Goal: Transaction & Acquisition: Purchase product/service

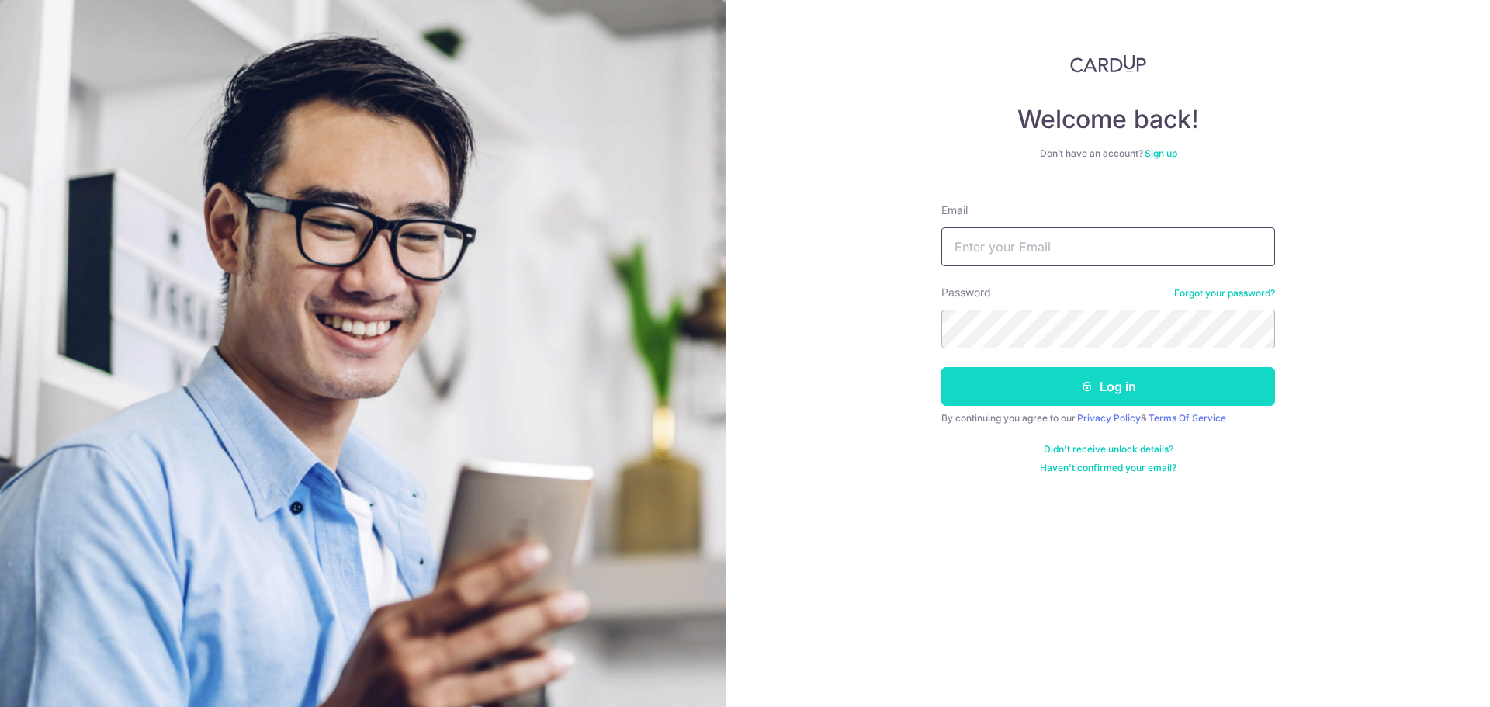
type input "luaivan@gmail.com"
click at [1095, 396] on button "Log in" at bounding box center [1108, 386] width 334 height 39
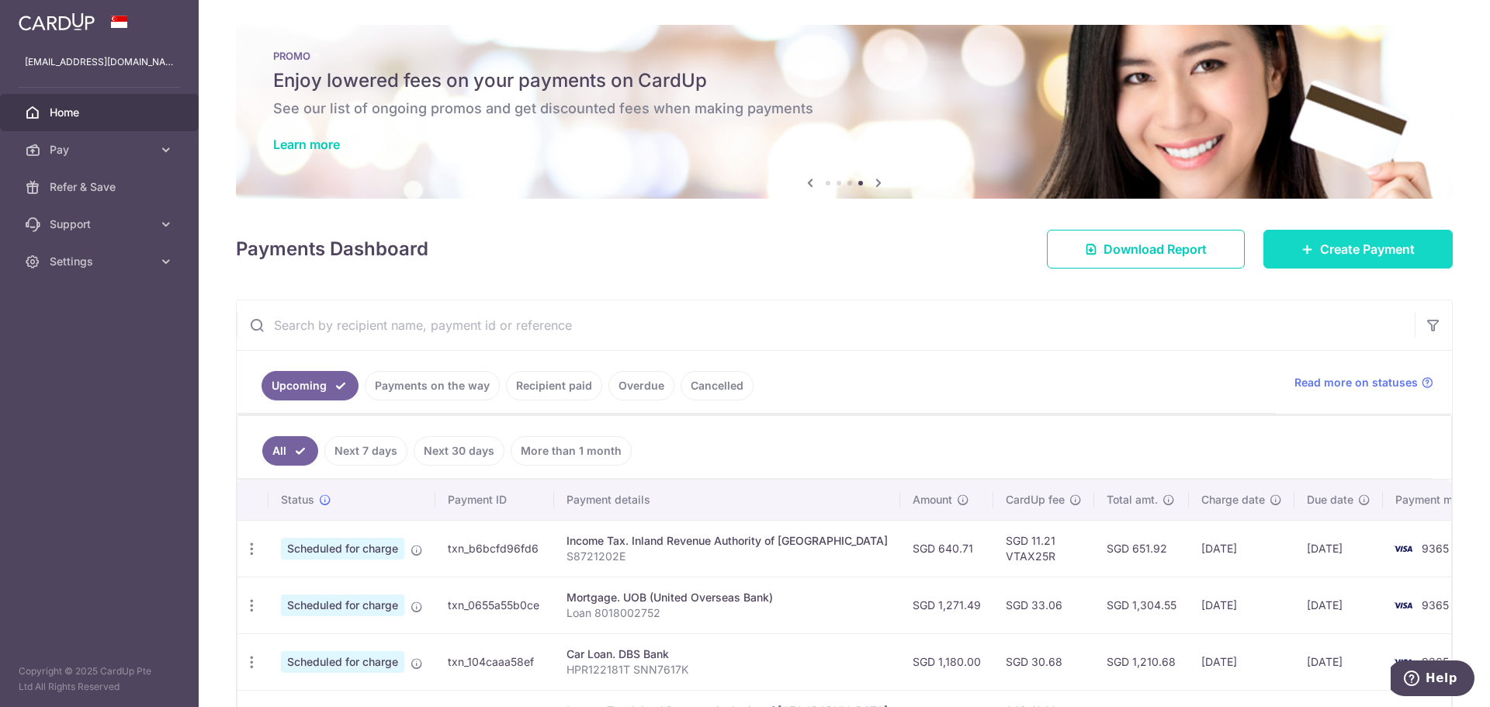
click at [1355, 254] on span "Create Payment" at bounding box center [1367, 249] width 95 height 19
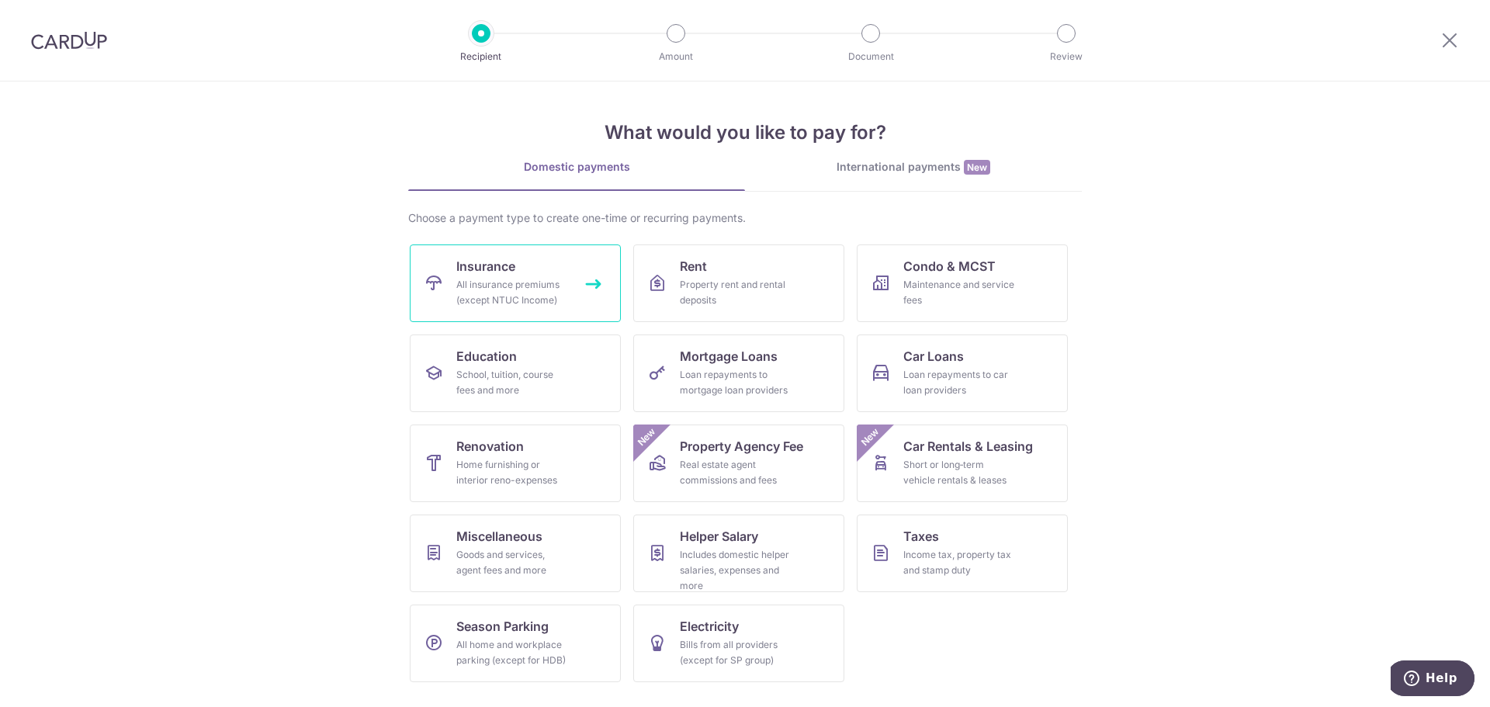
click at [475, 282] on div "All insurance premiums (except NTUC Income)" at bounding box center [512, 292] width 112 height 31
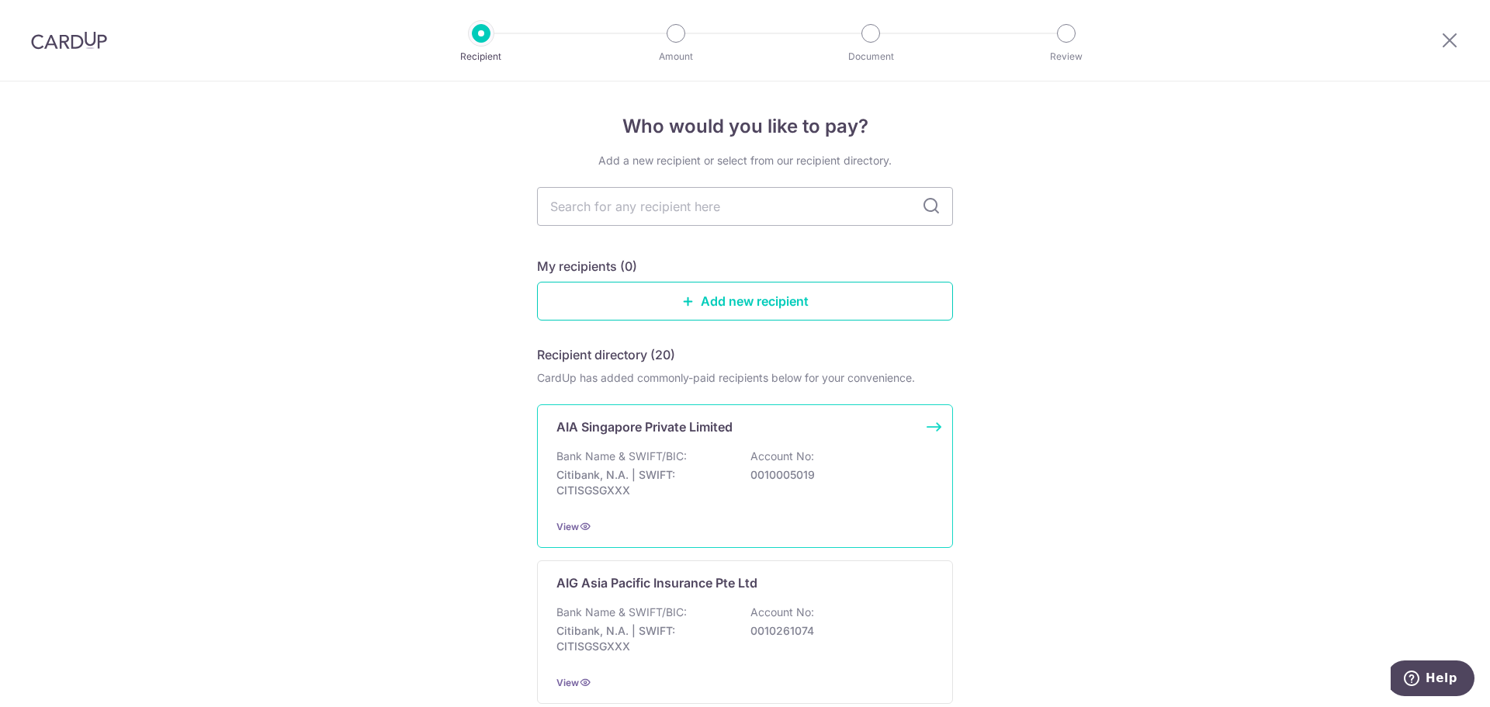
click at [648, 472] on p "Citibank, N.A. | SWIFT: CITISGSGXXX" at bounding box center [643, 482] width 174 height 31
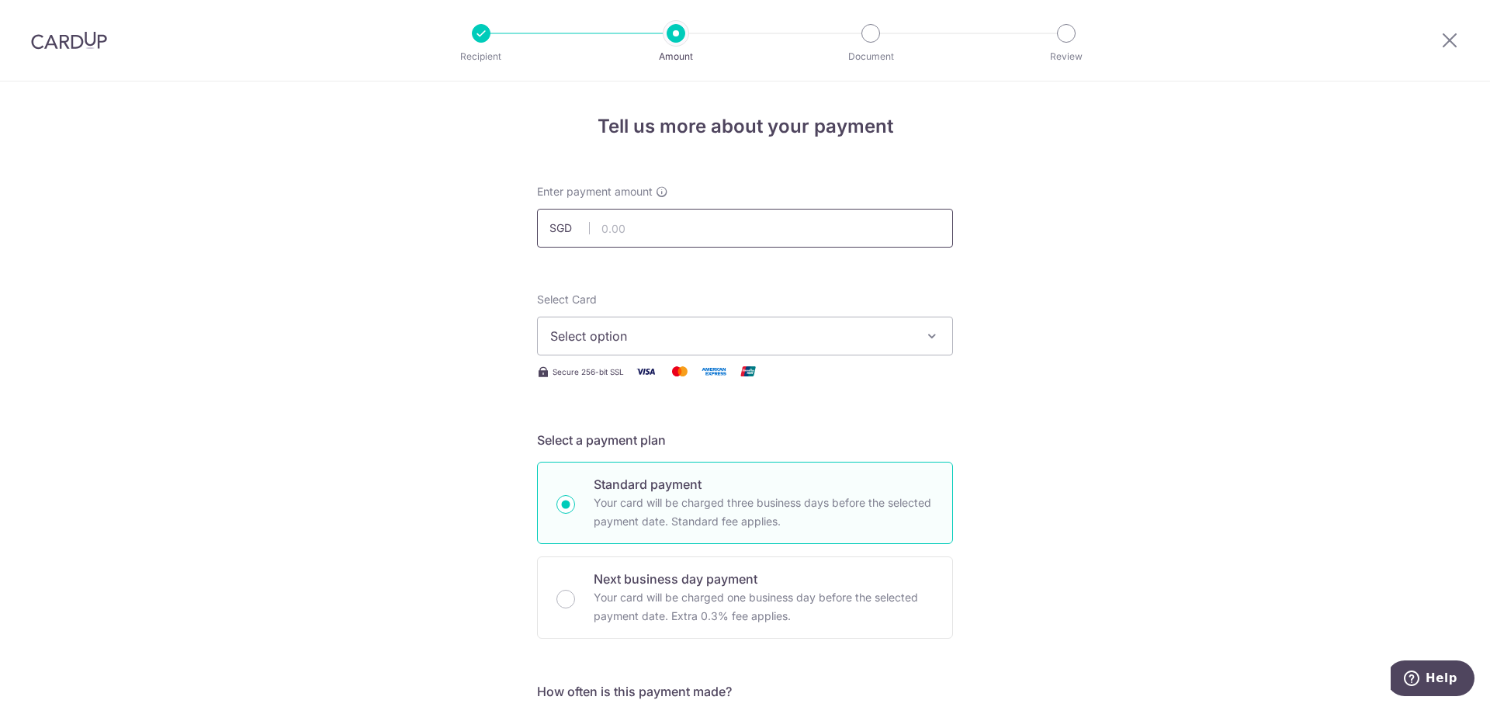
click at [674, 230] on input "text" at bounding box center [745, 228] width 416 height 39
type input "896.44"
click at [637, 330] on button "Select option" at bounding box center [745, 336] width 416 height 39
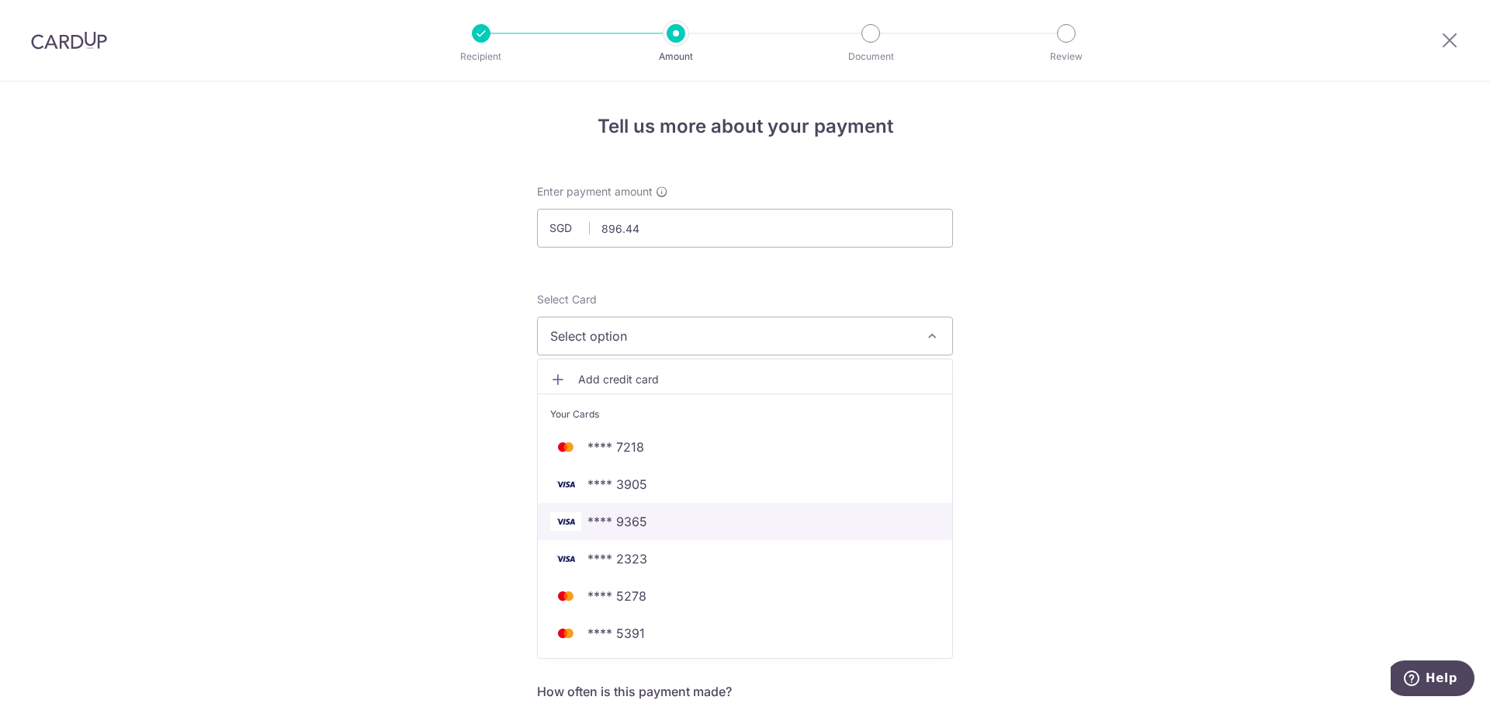
click at [672, 519] on span "**** 9365" at bounding box center [744, 521] width 389 height 19
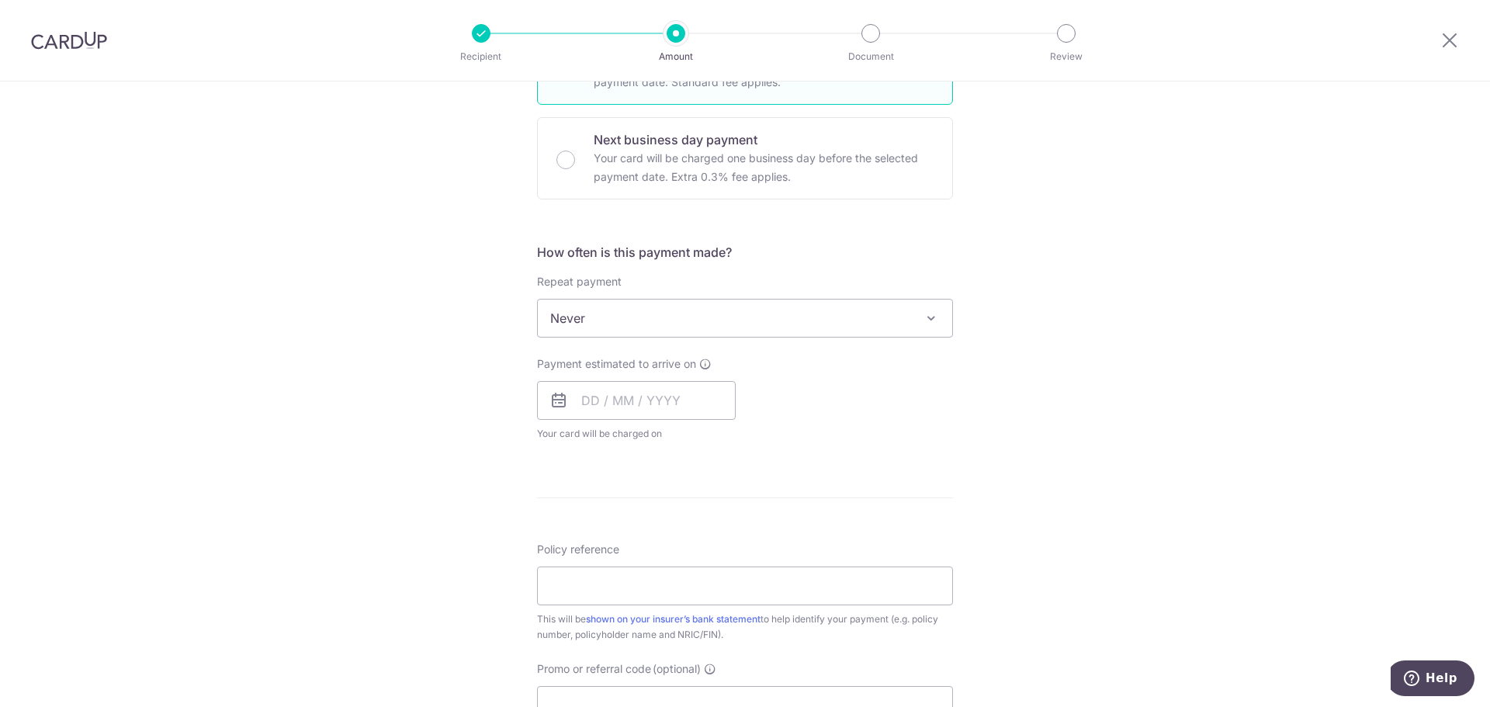
scroll to position [543, 0]
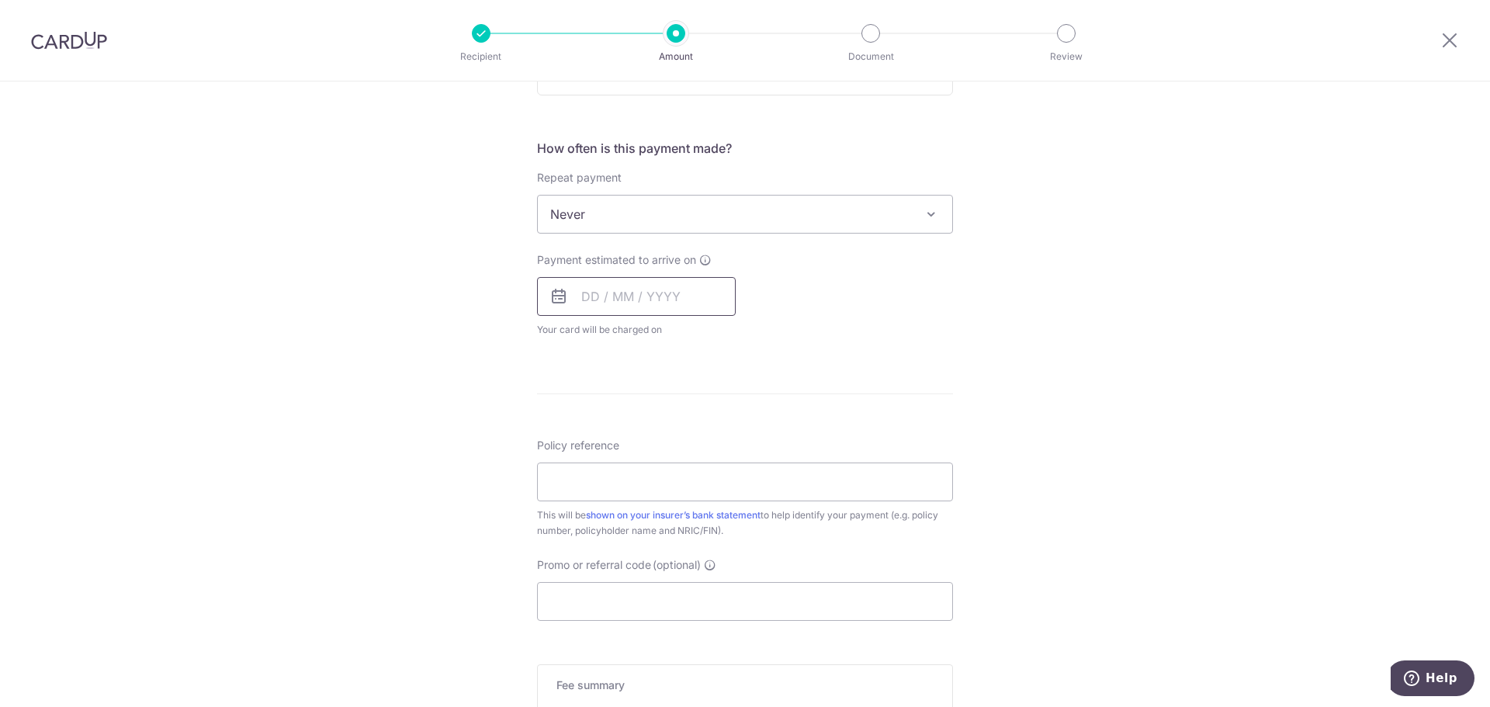
click at [663, 284] on input "text" at bounding box center [636, 296] width 199 height 39
click at [693, 482] on td "16" at bounding box center [692, 468] width 31 height 31
type input "16/10/2025"
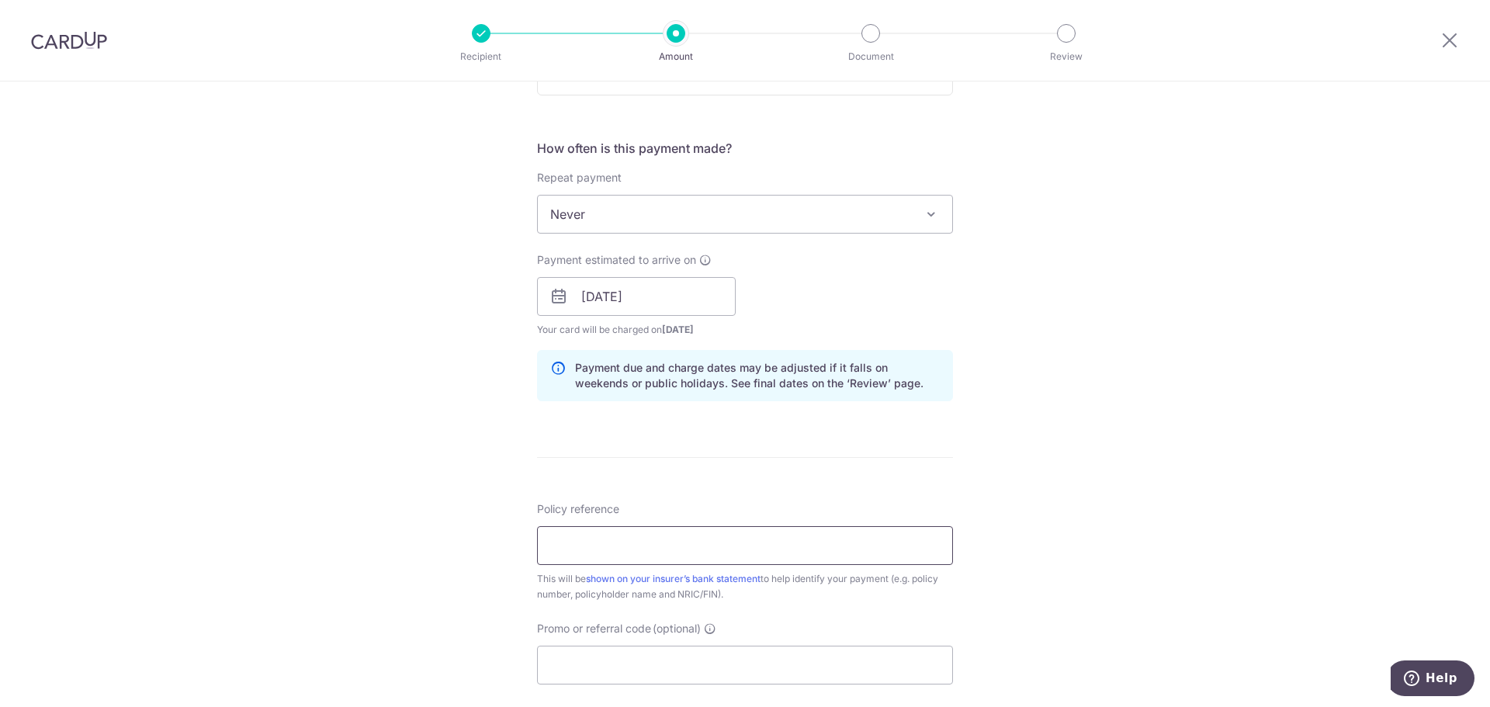
click at [702, 563] on input "Policy reference" at bounding box center [745, 545] width 416 height 39
type input "P565813392"
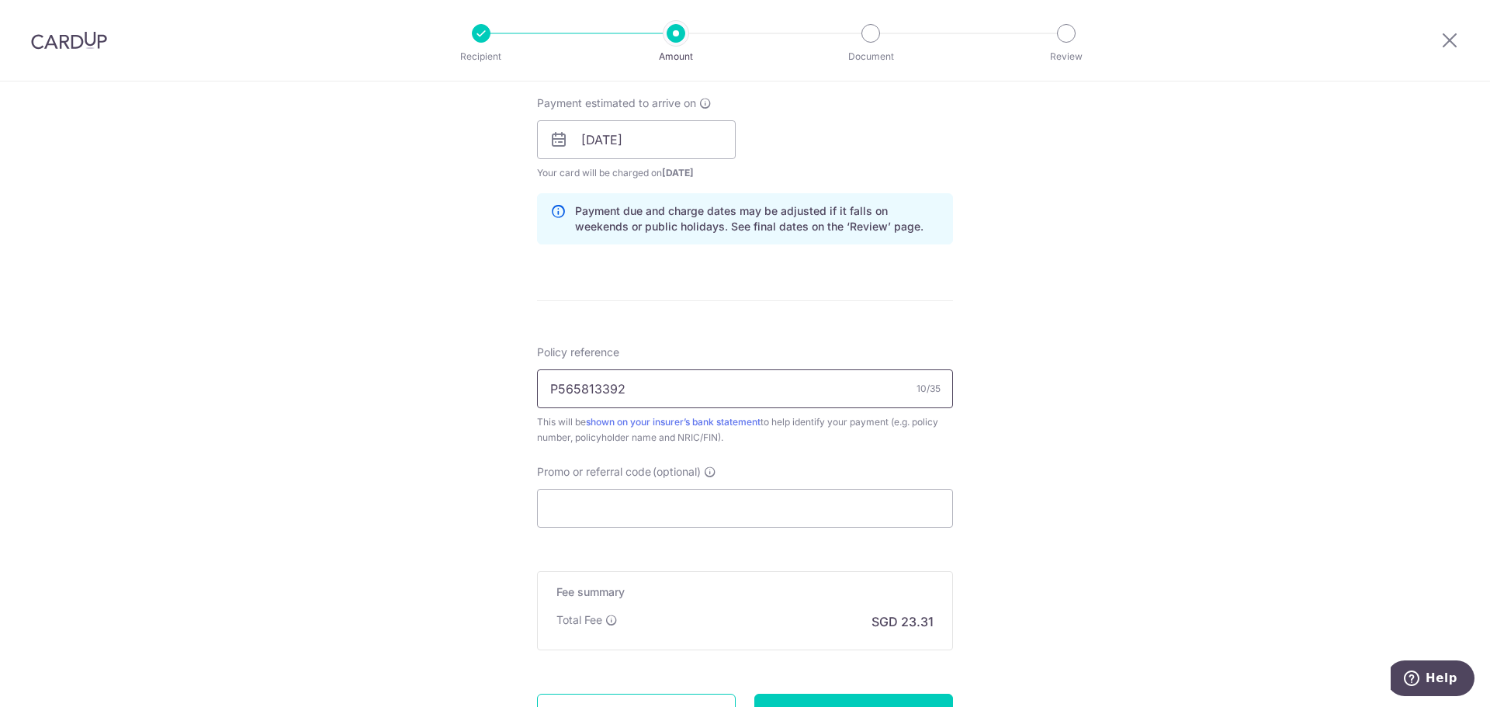
scroll to position [842, 0]
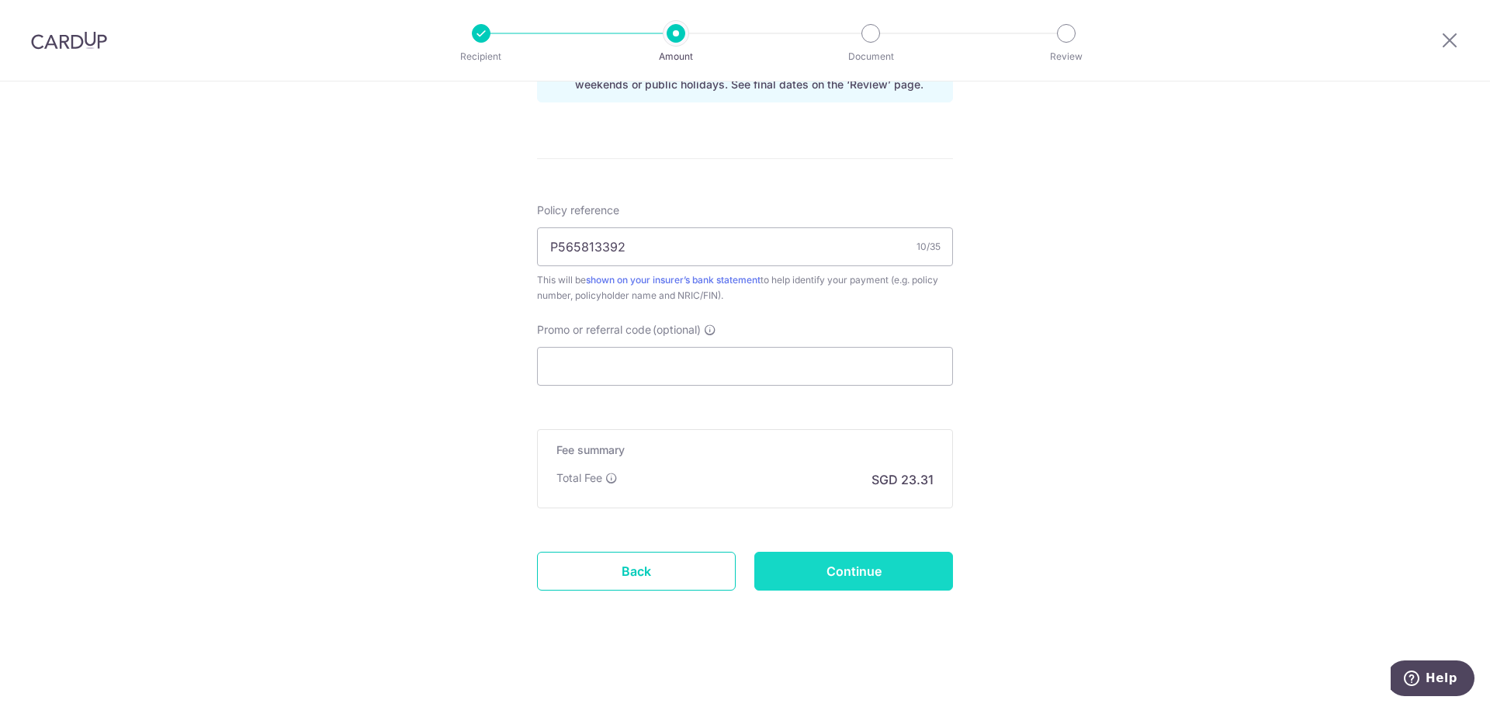
click at [777, 573] on input "Continue" at bounding box center [853, 571] width 199 height 39
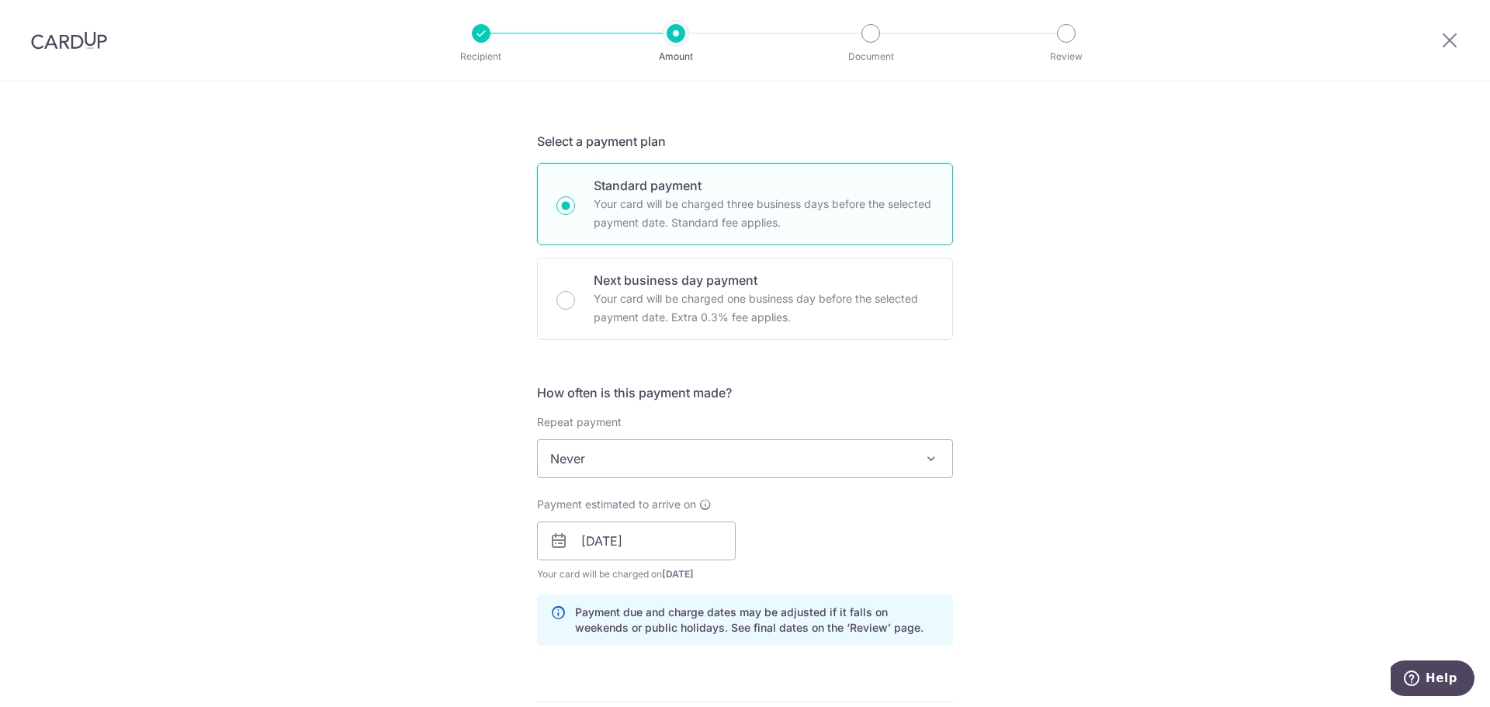
scroll to position [0, 0]
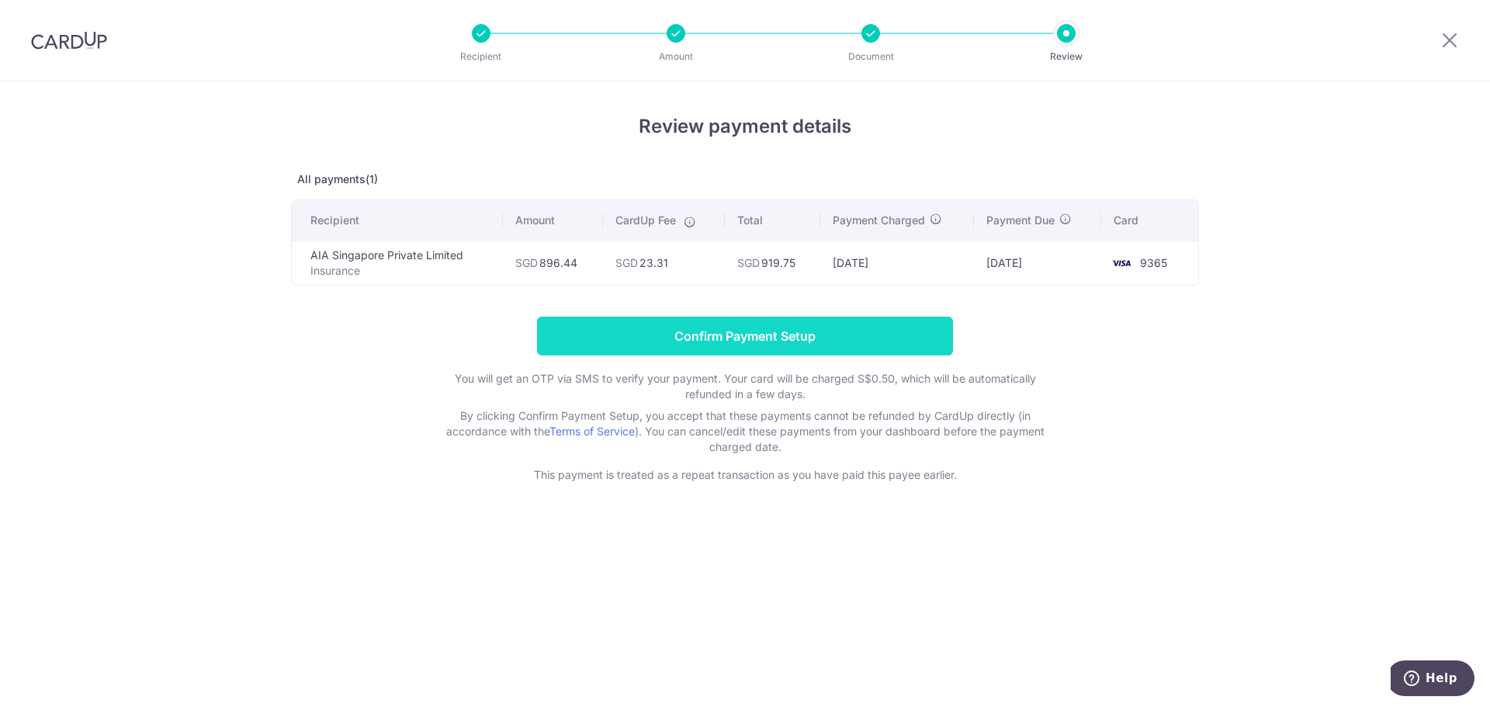
click at [713, 325] on input "Confirm Payment Setup" at bounding box center [745, 336] width 416 height 39
